Goal: Check status: Check status

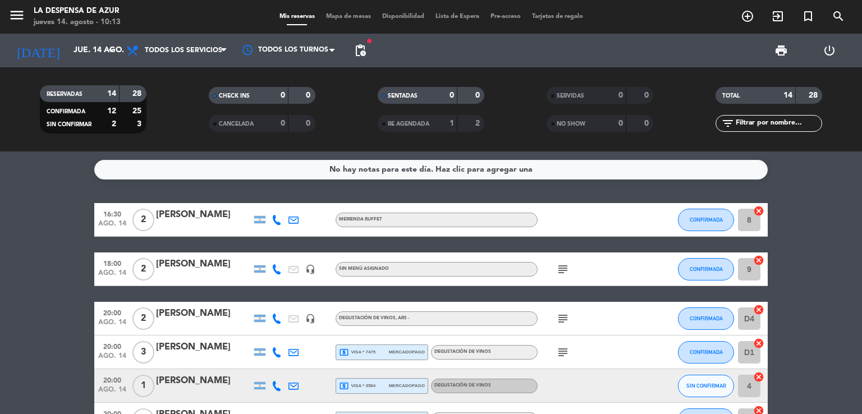
scroll to position [179, 0]
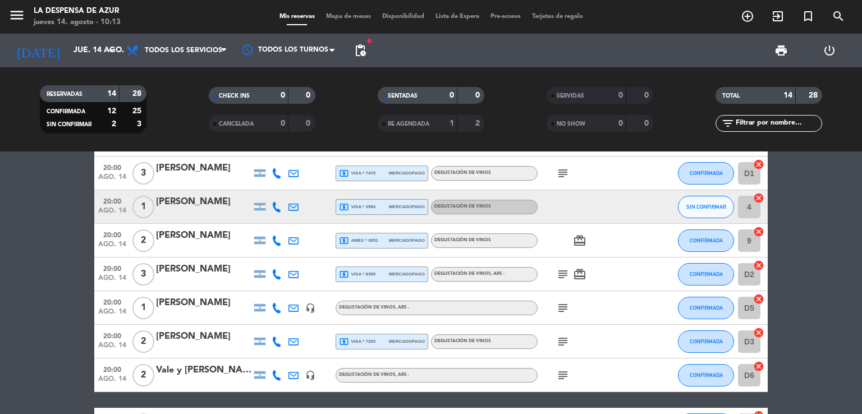
click at [848, 240] on bookings-row "16:30 [DATE] 2 [PERSON_NAME] Merienda Buffet CONFIRMADA 8 cancel 18:00 [DATE] 2…" at bounding box center [431, 299] width 862 height 550
drag, startPoint x: 848, startPoint y: 240, endPoint x: 836, endPoint y: 196, distance: 45.5
click at [836, 196] on bookings-row "16:30 [DATE] 2 [PERSON_NAME] Merienda Buffet CONFIRMADA 8 cancel 18:00 [DATE] 2…" at bounding box center [431, 299] width 862 height 550
drag, startPoint x: 836, startPoint y: 196, endPoint x: 806, endPoint y: 167, distance: 41.7
click at [811, 164] on bookings-row "16:30 [DATE] 2 [PERSON_NAME] Merienda Buffet CONFIRMADA 8 cancel 18:00 [DATE] 2…" at bounding box center [431, 299] width 862 height 550
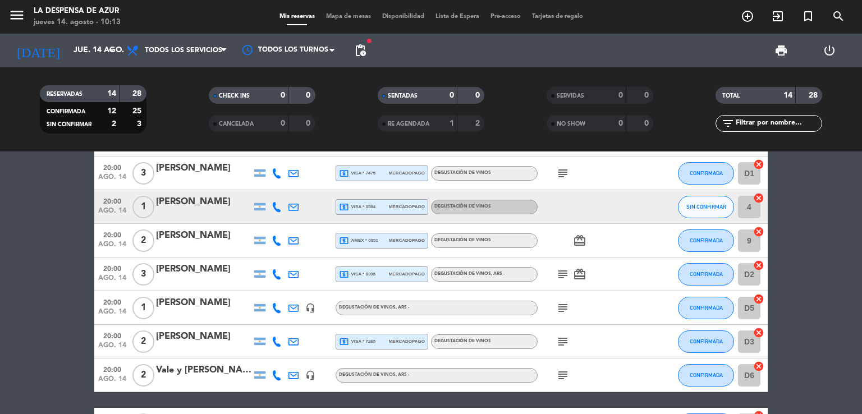
click at [802, 185] on bookings-row "16:30 [DATE] 2 [PERSON_NAME] Merienda Buffet CONFIRMADA 8 cancel 18:00 [DATE] 2…" at bounding box center [431, 299] width 862 height 550
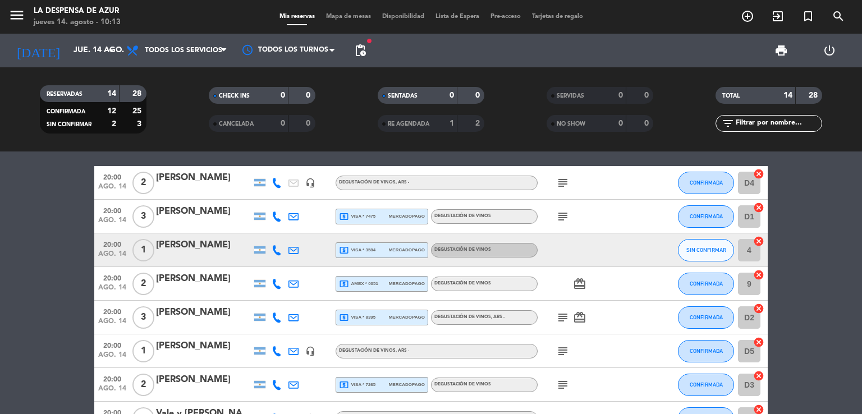
scroll to position [134, 0]
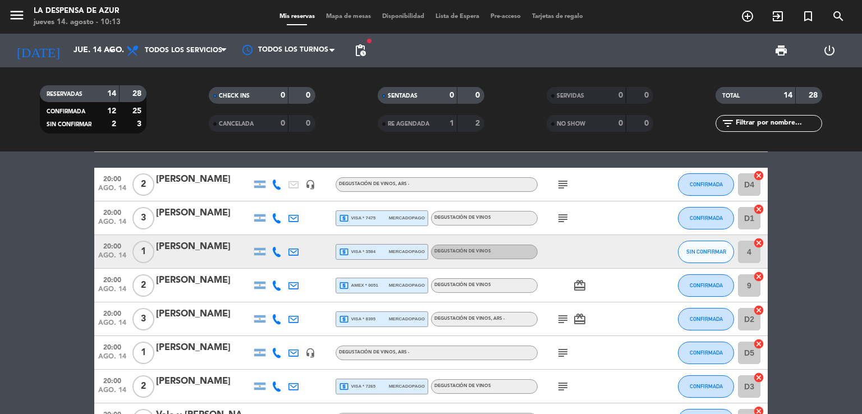
drag, startPoint x: 802, startPoint y: 185, endPoint x: 827, endPoint y: 322, distance: 139.3
click at [827, 322] on bookings-row "16:30 [DATE] 2 [PERSON_NAME] Merienda Buffet CONFIRMADA 8 cancel 18:00 [DATE] 2…" at bounding box center [431, 344] width 862 height 550
click at [789, 299] on bookings-row "16:30 [DATE] 2 [PERSON_NAME] Merienda Buffet CONFIRMADA 8 cancel 18:00 [DATE] 2…" at bounding box center [431, 344] width 862 height 550
click at [788, 299] on bookings-row "16:30 [DATE] 2 [PERSON_NAME] Merienda Buffet CONFIRMADA 8 cancel 18:00 [DATE] 2…" at bounding box center [431, 344] width 862 height 550
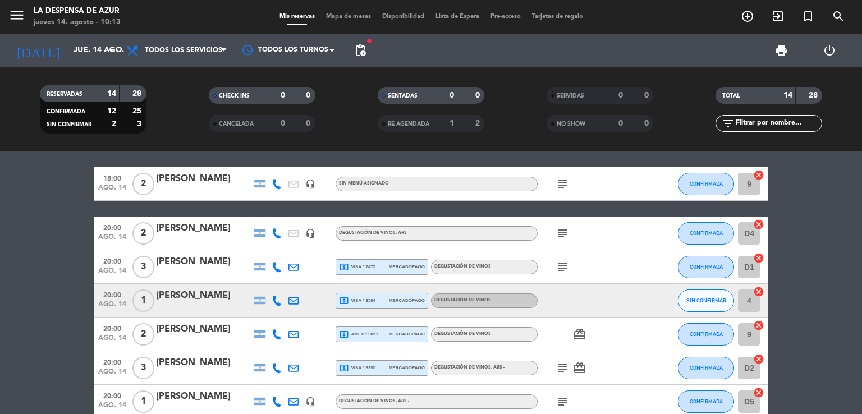
scroll to position [76, 0]
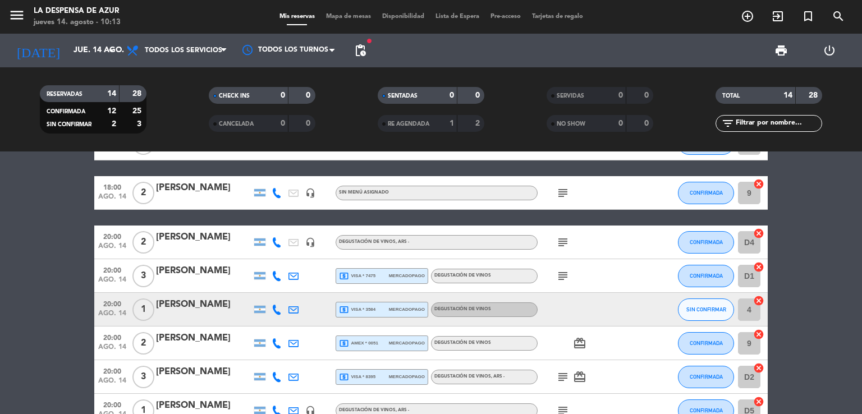
drag, startPoint x: 788, startPoint y: 299, endPoint x: 818, endPoint y: 436, distance: 139.7
click at [818, 414] on html "close × La Despensa de Azur × chrome_reader_mode Listado de Reservas account_bo…" at bounding box center [431, 207] width 862 height 414
click at [534, 123] on filter-checkbox "NO SHOW 0 0" at bounding box center [600, 123] width 169 height 17
drag, startPoint x: 843, startPoint y: 276, endPoint x: 844, endPoint y: 263, distance: 12.9
click at [844, 263] on bookings-row "16:30 [DATE] 2 [PERSON_NAME] Merienda Buffet CONFIRMADA 8 cancel 18:00 [DATE] 2…" at bounding box center [431, 402] width 862 height 550
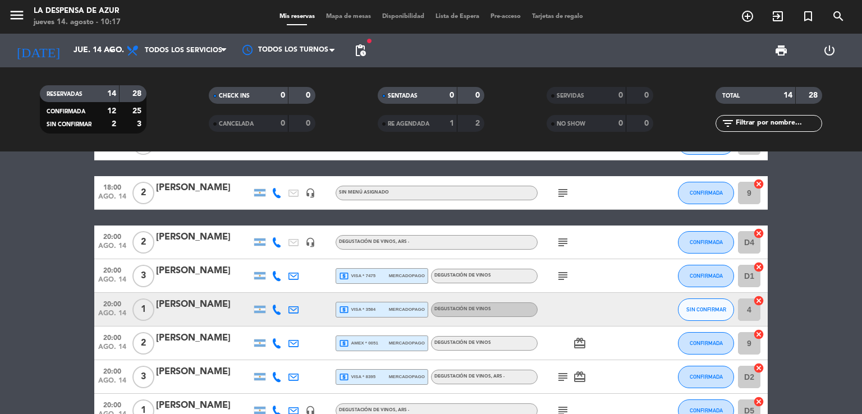
click at [844, 263] on bookings-row "16:30 [DATE] 2 [PERSON_NAME] Merienda Buffet CONFIRMADA 8 cancel 18:00 [DATE] 2…" at bounding box center [431, 402] width 862 height 550
drag, startPoint x: 844, startPoint y: 221, endPoint x: 834, endPoint y: 170, distance: 51.5
click at [834, 170] on bookings-row "16:30 [DATE] 2 [PERSON_NAME] Merienda Buffet CONFIRMADA 8 cancel 18:00 [DATE] 2…" at bounding box center [431, 402] width 862 height 550
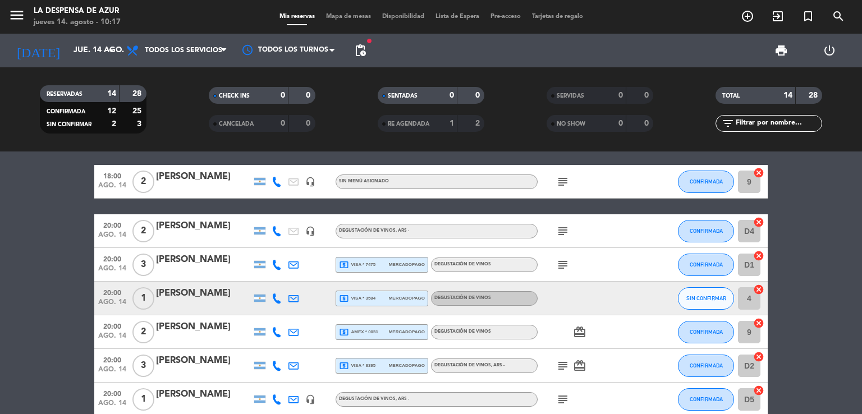
scroll to position [77, 0]
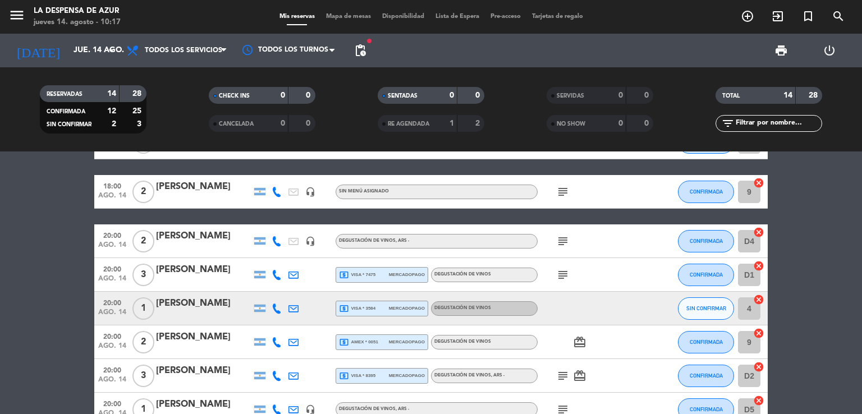
drag, startPoint x: 832, startPoint y: 170, endPoint x: 849, endPoint y: 227, distance: 59.5
click at [849, 227] on bookings-row "16:30 [DATE] 2 [PERSON_NAME] Merienda Buffet CONFIRMADA 8 cancel 18:00 [DATE] 2…" at bounding box center [431, 401] width 862 height 550
drag, startPoint x: 851, startPoint y: 228, endPoint x: 854, endPoint y: 278, distance: 50.1
click at [854, 278] on bookings-row "16:30 [DATE] 2 [PERSON_NAME] Merienda Buffet CONFIRMADA 8 cancel 18:00 [DATE] 2…" at bounding box center [431, 401] width 862 height 550
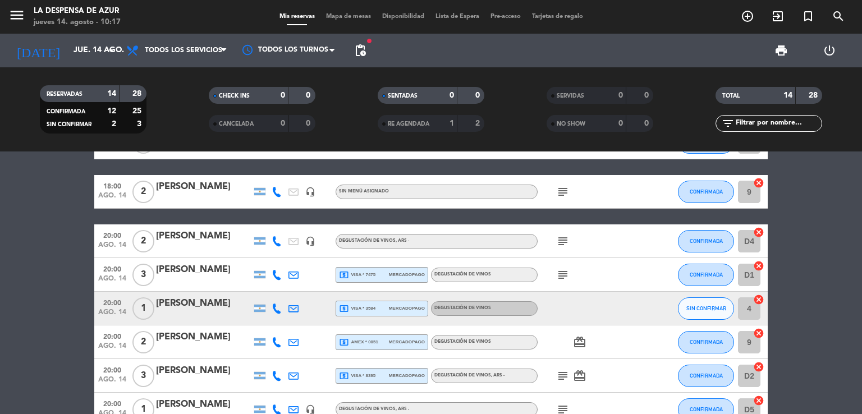
click at [816, 241] on bookings-row "16:30 [DATE] 2 [PERSON_NAME] Merienda Buffet CONFIRMADA 8 cancel 18:00 [DATE] 2…" at bounding box center [431, 401] width 862 height 550
